Goal: Register for event/course

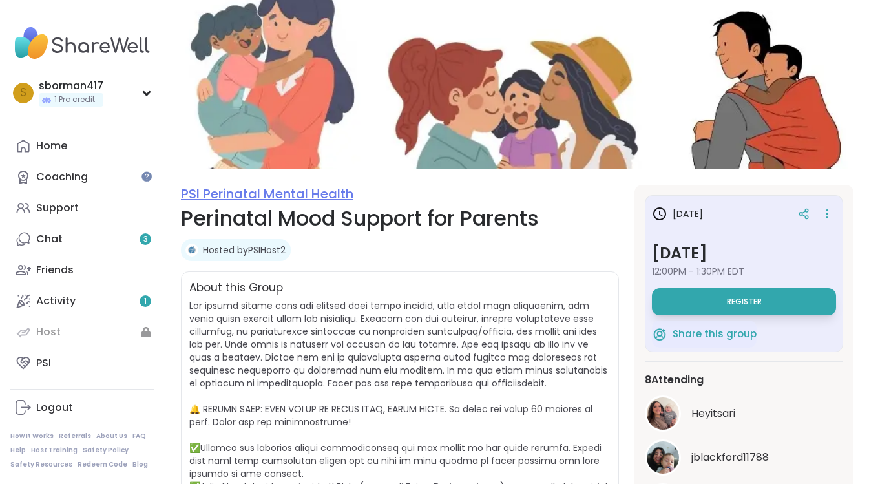
click at [210, 197] on link "PSI Perinatal Mental Health" at bounding box center [267, 194] width 172 height 18
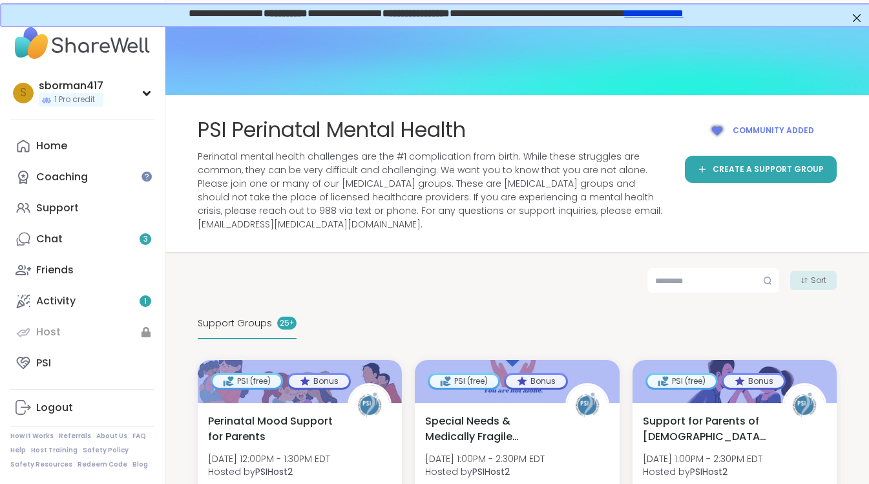
click at [537, 167] on span "Perinatal mental health challenges are the #1 complication from birth. While th…" at bounding box center [433, 190] width 471 height 81
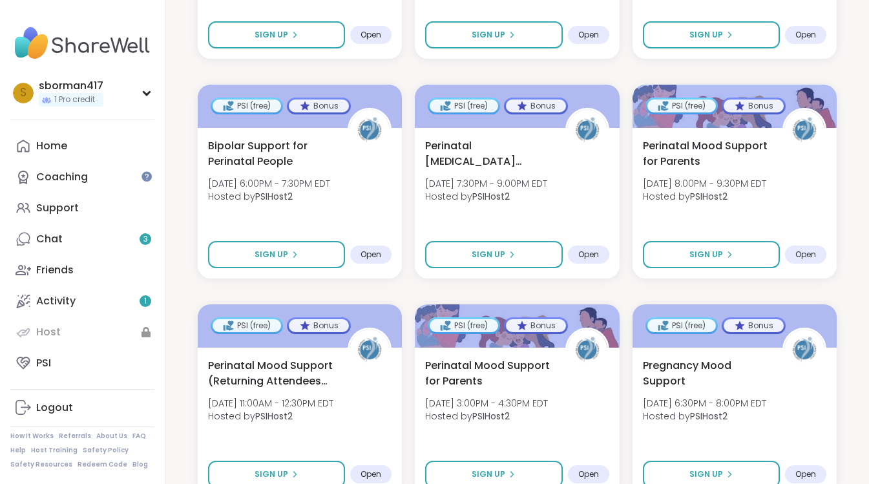
scroll to position [945, 0]
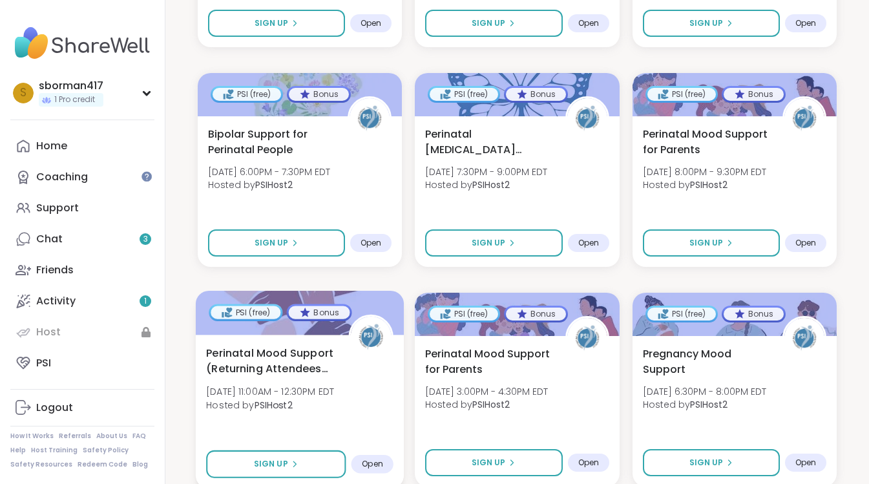
click at [325, 345] on span "Perinatal Mood Support (Returning Attendees Only)" at bounding box center [270, 361] width 128 height 32
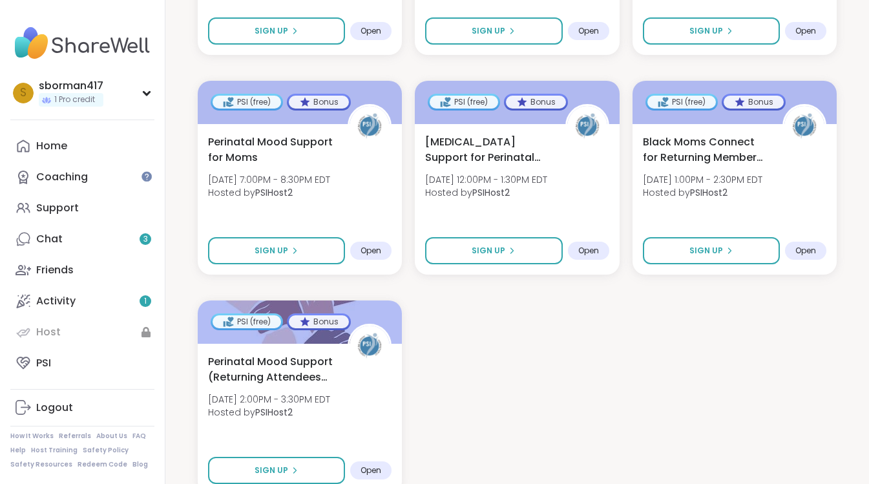
scroll to position [1849, 0]
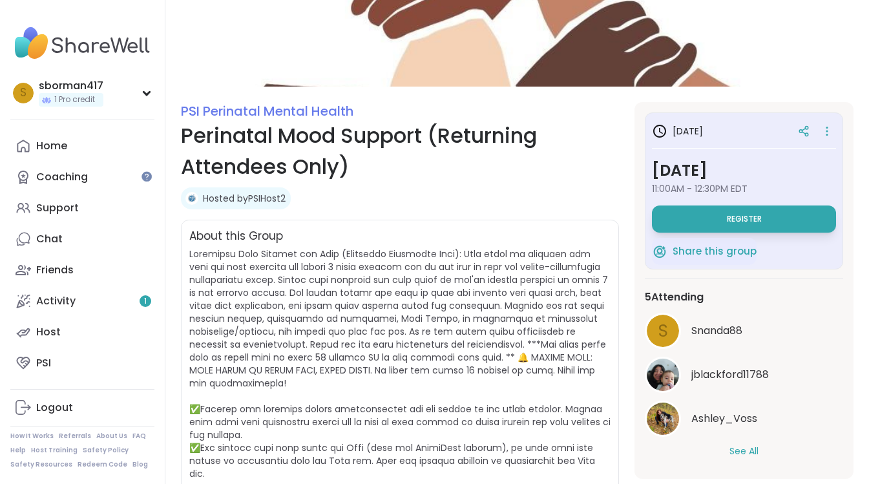
scroll to position [89, 0]
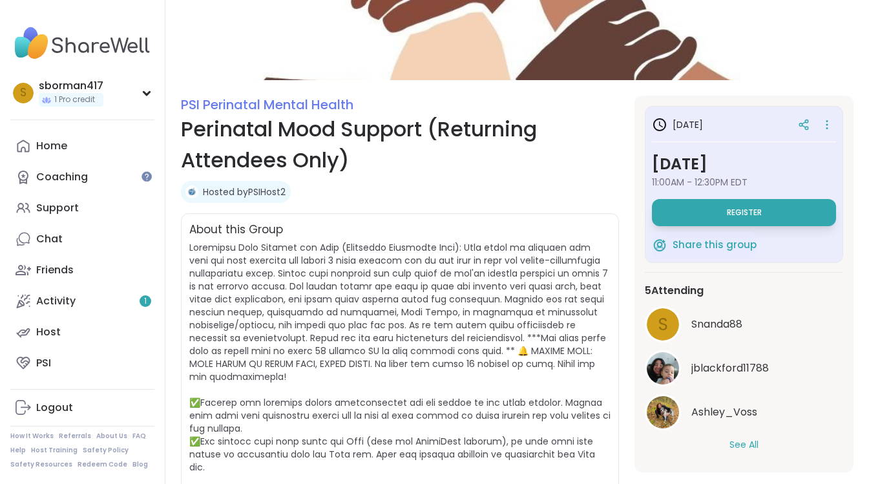
click at [734, 435] on div "S Snanda88 jblackford11788 Ashley_Voss See All" at bounding box center [743, 378] width 198 height 145
click at [735, 442] on button "See All" at bounding box center [743, 445] width 29 height 14
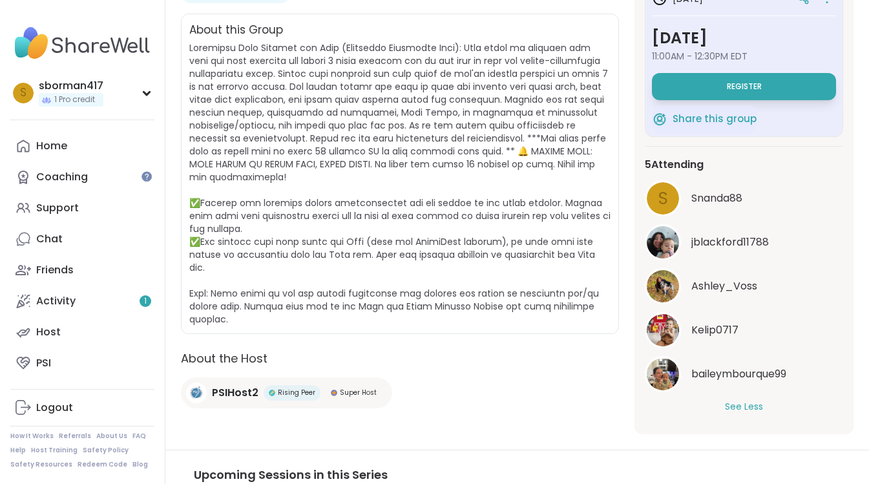
scroll to position [294, 0]
